Goal: Subscribe to service/newsletter

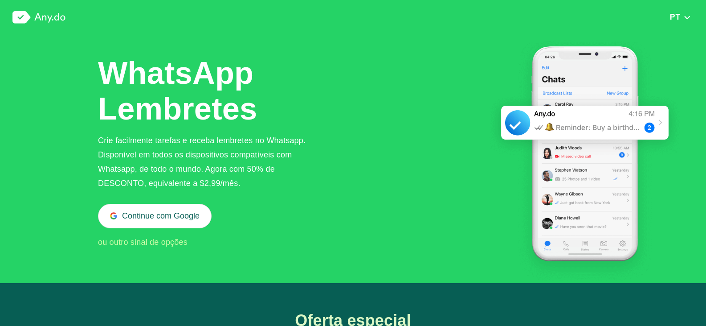
click at [155, 214] on button "Continue com Google" at bounding box center [155, 216] width 114 height 25
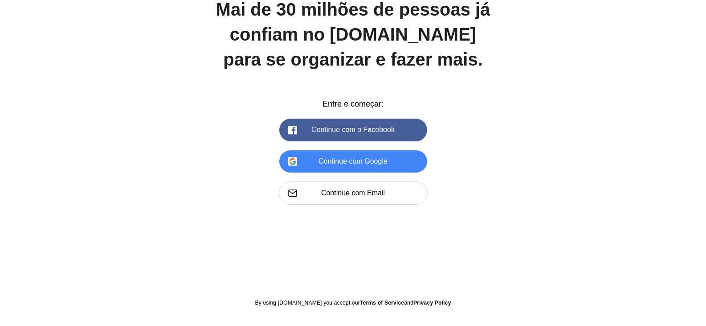
scroll to position [1262, 0]
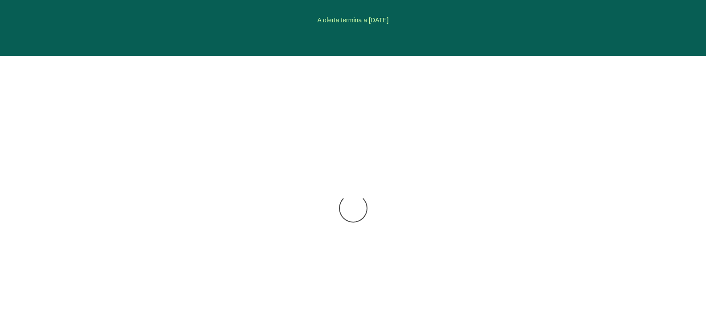
scroll to position [1091, 0]
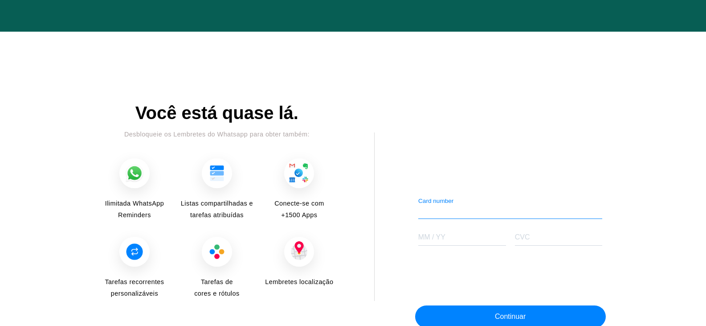
click at [145, 183] on img at bounding box center [134, 173] width 30 height 30
click at [131, 177] on img at bounding box center [134, 173] width 30 height 30
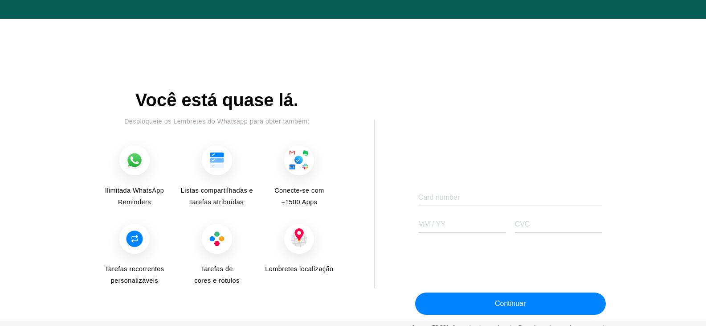
scroll to position [1111, 0]
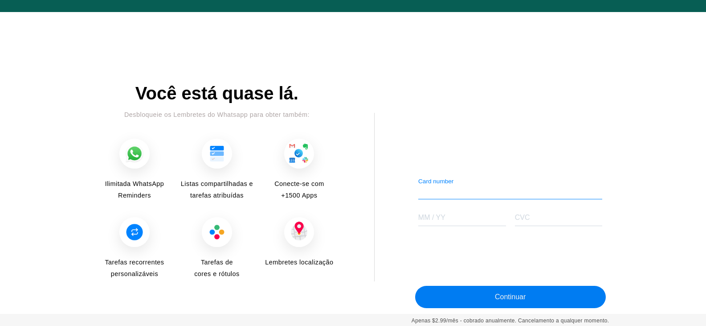
click at [464, 297] on button "Continuar" at bounding box center [510, 297] width 191 height 22
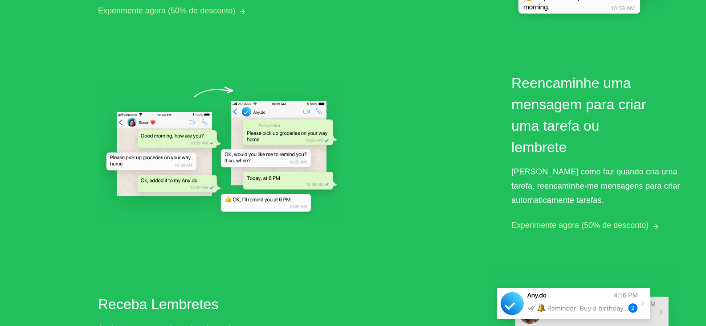
scroll to position [579, 0]
